Goal: Complete application form

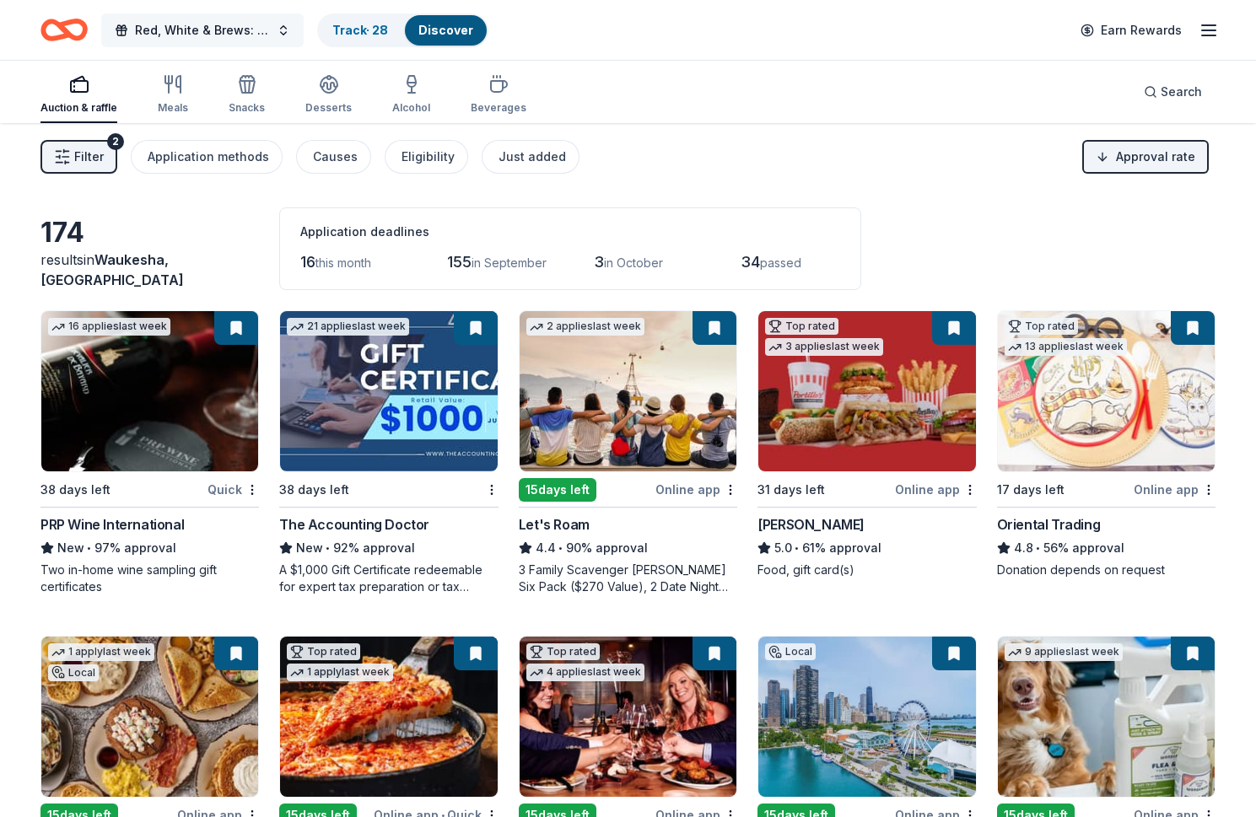
click at [222, 30] on span "Red, White & Brews: a tasting fundraiser benefitting the Waukesha Police Depart…" at bounding box center [202, 30] width 135 height 20
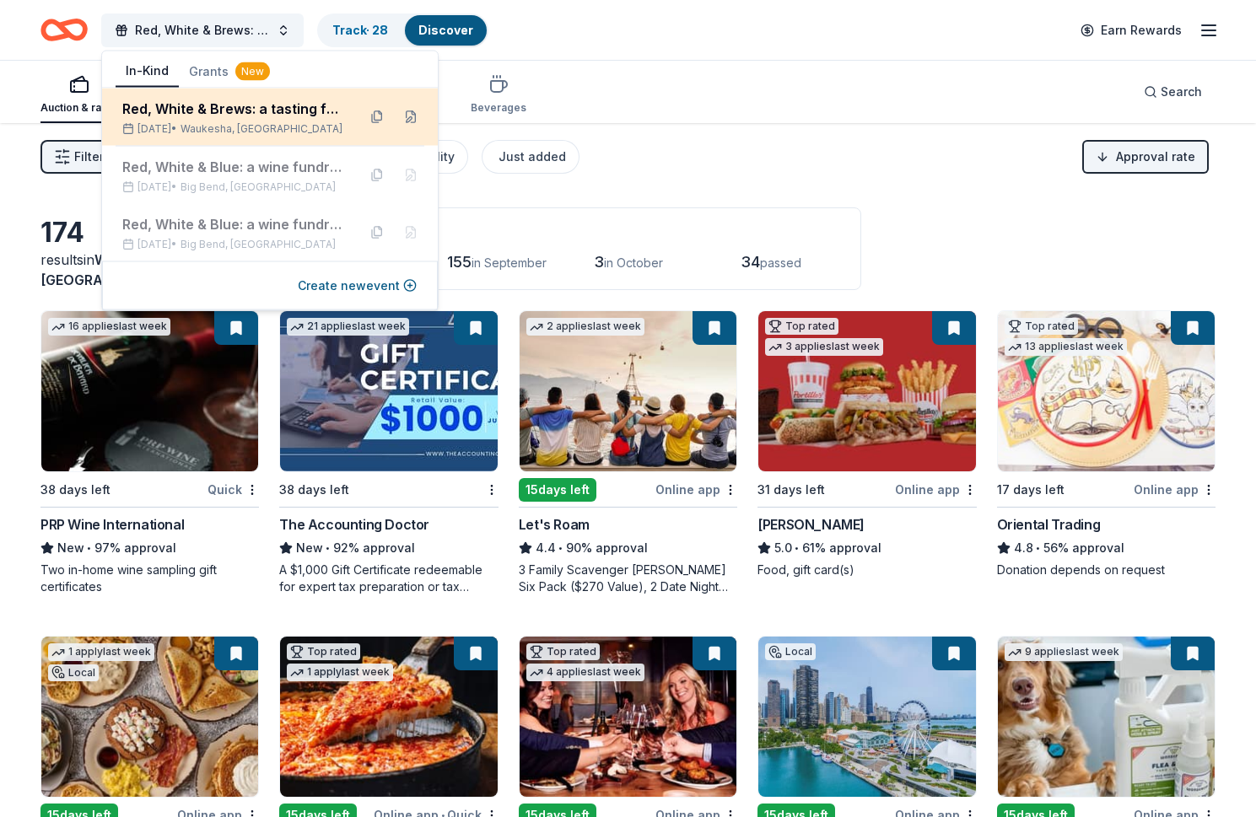
click at [223, 100] on div "Red, White & Brews: a tasting fundraiser benefitting the Waukesha Police Depart…" at bounding box center [232, 109] width 221 height 20
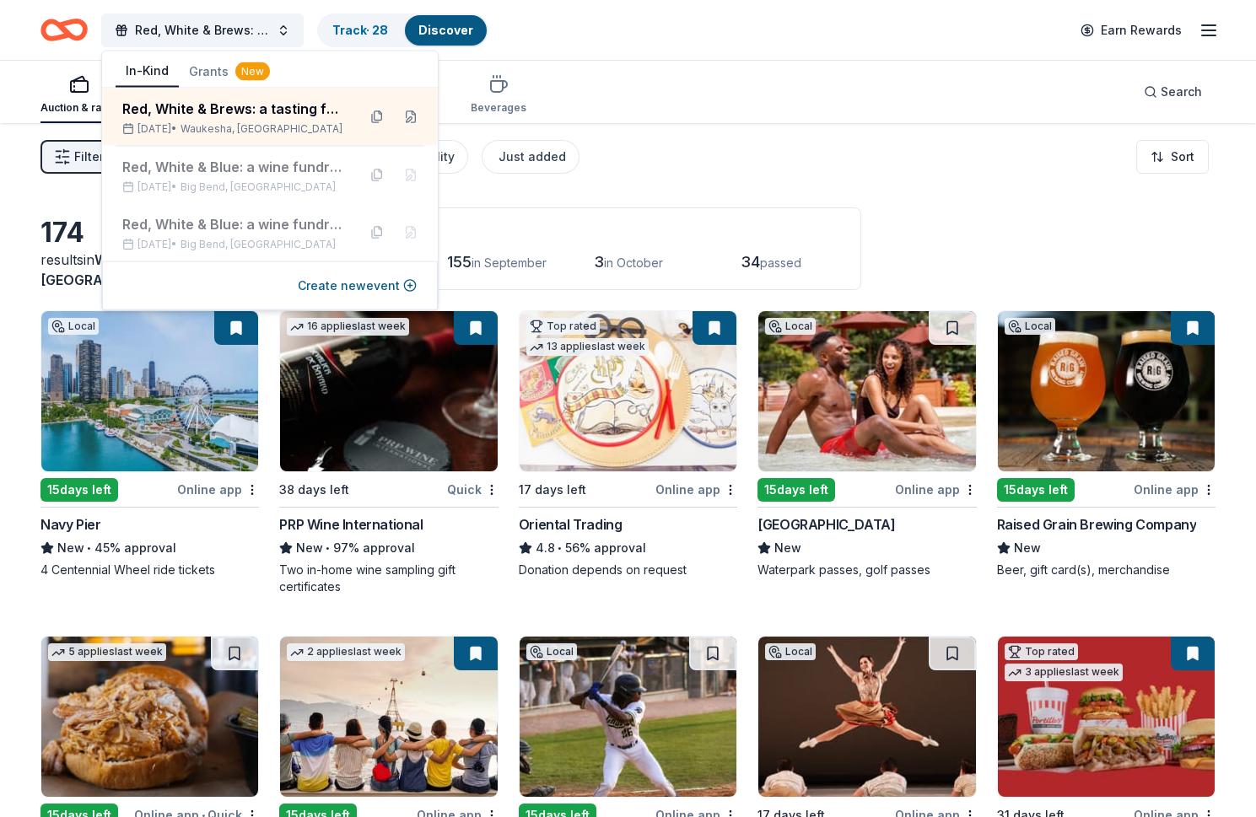
click at [785, 34] on div "Red, White & Brews: a tasting fundraiser benefitting the Waukesha Police Depart…" at bounding box center [627, 30] width 1175 height 40
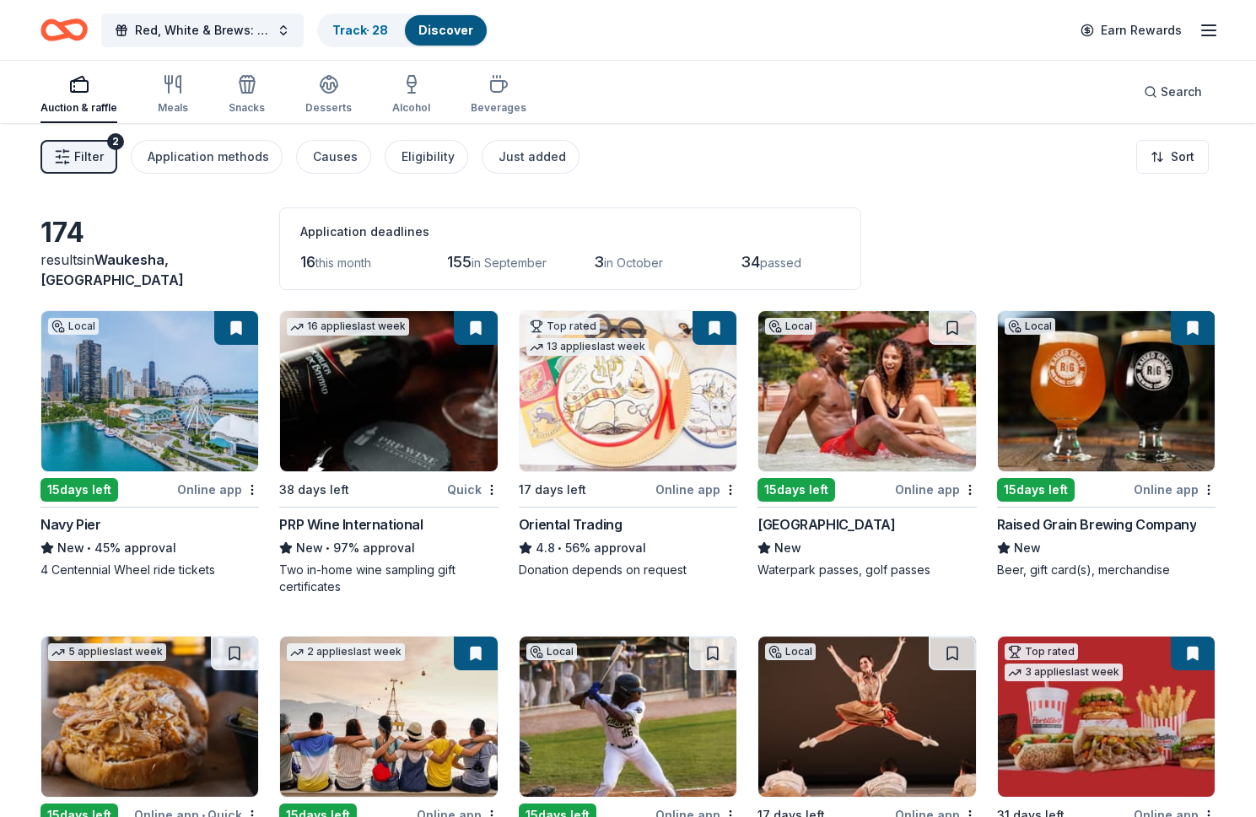
click at [209, 490] on div "Online app" at bounding box center [218, 489] width 82 height 21
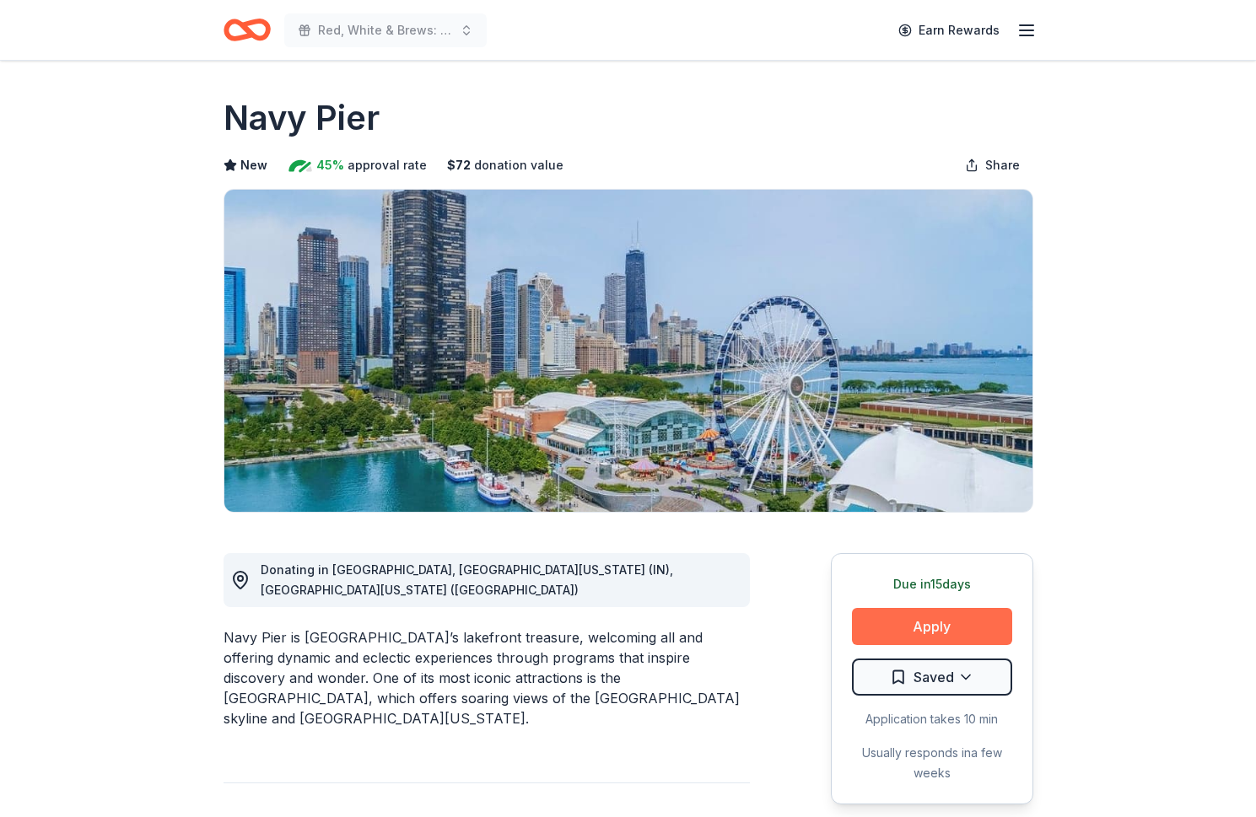
click at [924, 618] on button "Apply" at bounding box center [932, 626] width 160 height 37
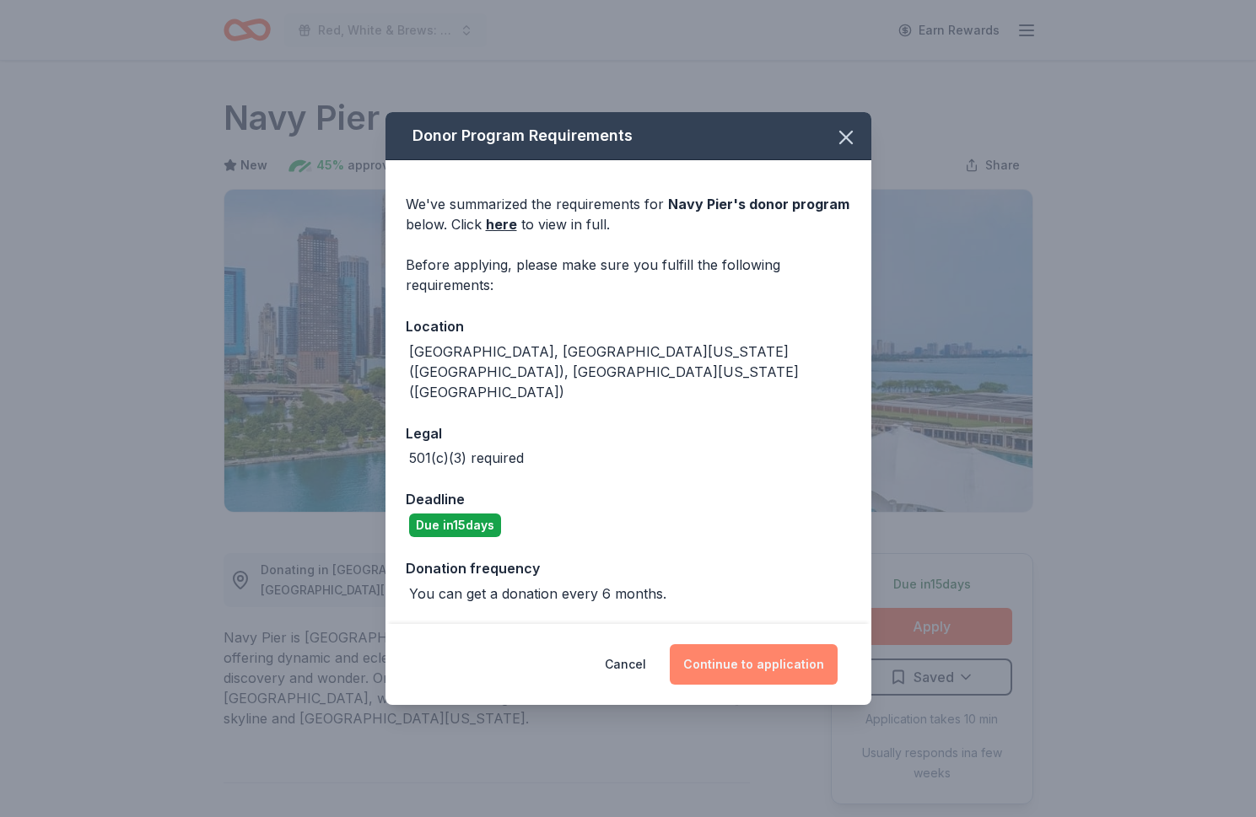
click at [760, 644] on button "Continue to application" at bounding box center [754, 664] width 168 height 40
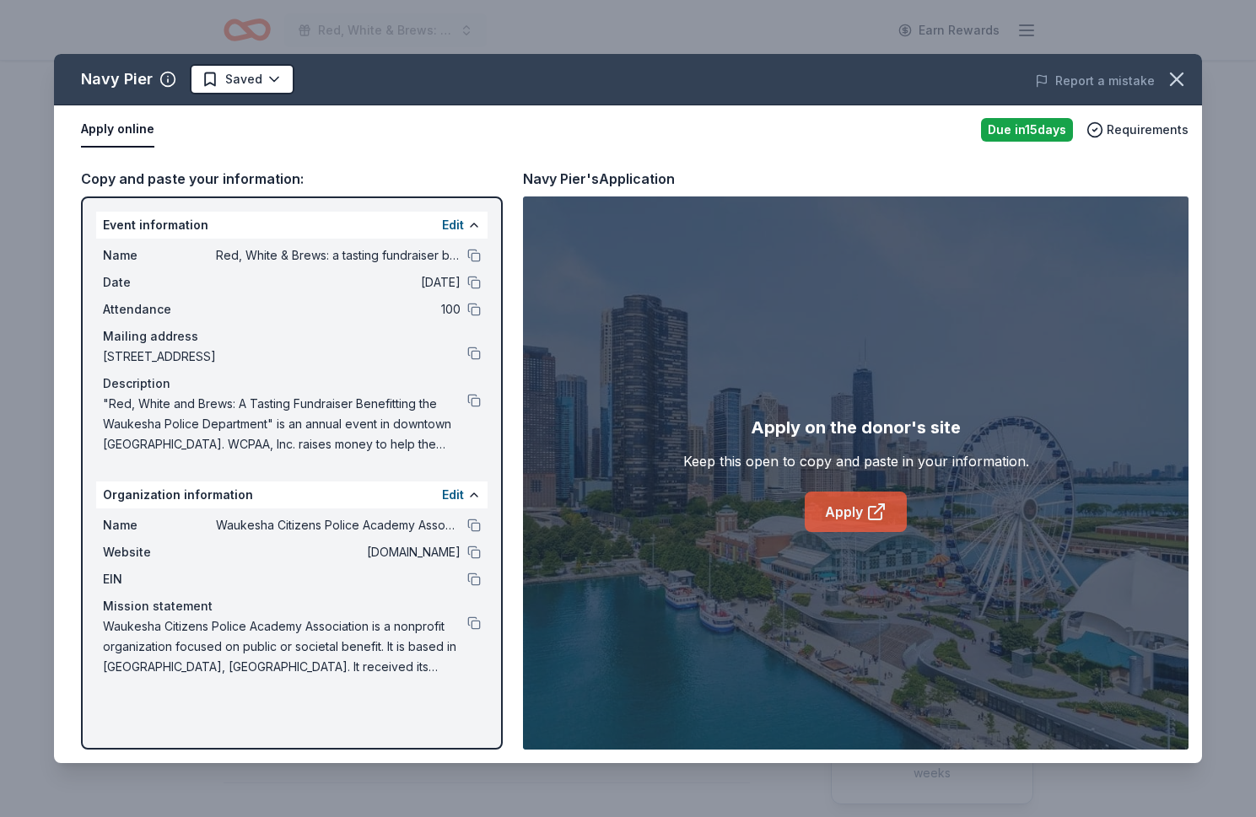
click at [839, 507] on link "Apply" at bounding box center [856, 512] width 102 height 40
click at [1047, 165] on div "Copy and paste your information: Event information Edit Name Red, White & Brews…" at bounding box center [628, 458] width 1148 height 609
click at [1177, 79] on icon "button" at bounding box center [1177, 79] width 12 height 12
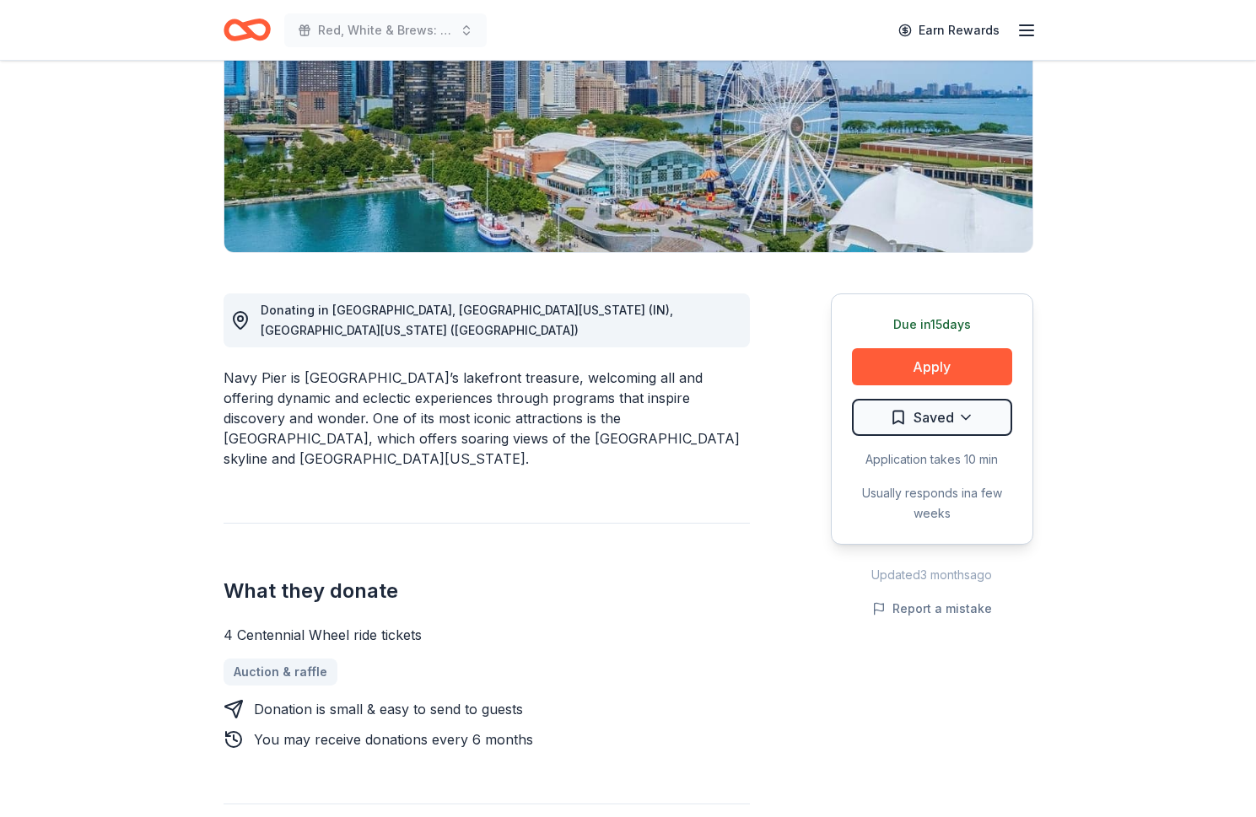
scroll to position [234, 0]
